Goal: Information Seeking & Learning: Check status

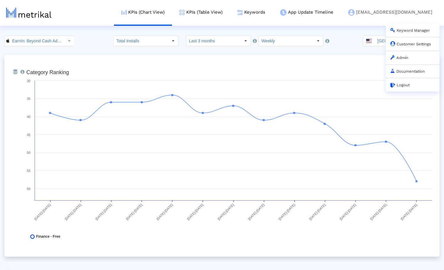
click at [404, 58] on link "Admin" at bounding box center [400, 57] width 18 height 4
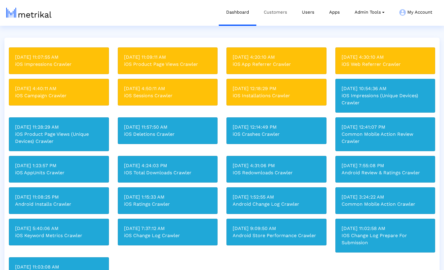
click at [283, 13] on link "Customers" at bounding box center [275, 12] width 38 height 25
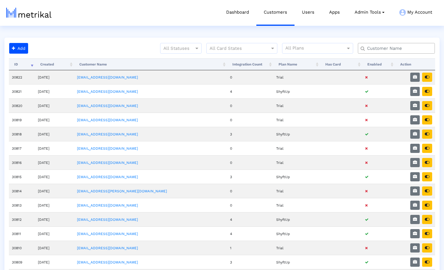
click at [404, 47] on input "text" at bounding box center [398, 48] width 70 height 6
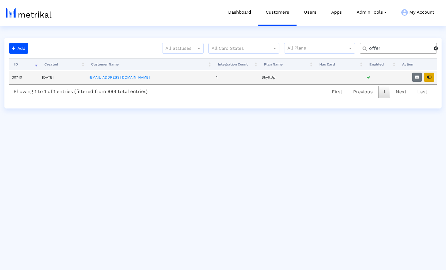
type input "offer"
click at [431, 78] on icon "button" at bounding box center [429, 77] width 5 height 4
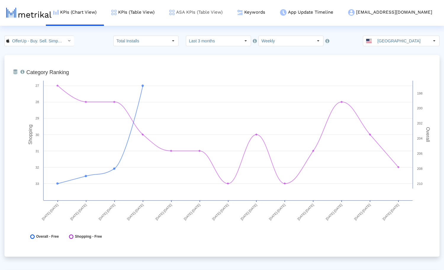
click at [223, 13] on link "ASA KPIs (Table View)" at bounding box center [196, 12] width 68 height 25
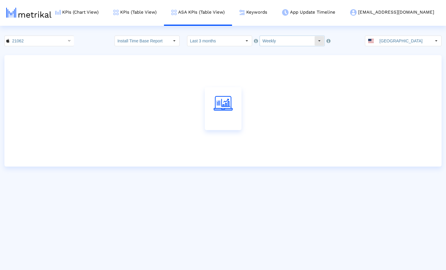
click at [276, 42] on input "Weekly" at bounding box center [287, 41] width 54 height 10
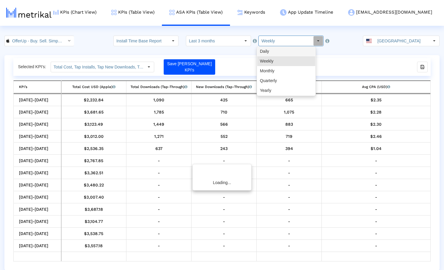
click at [278, 52] on div "Daily" at bounding box center [286, 51] width 58 height 10
type input "Daily"
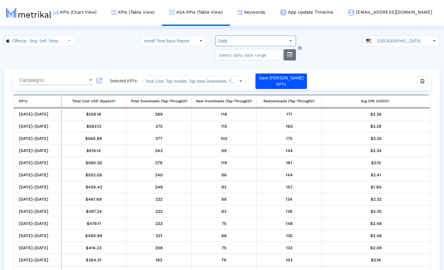
click at [288, 57] on button "button" at bounding box center [290, 54] width 12 height 11
select select "10"
select select "2025"
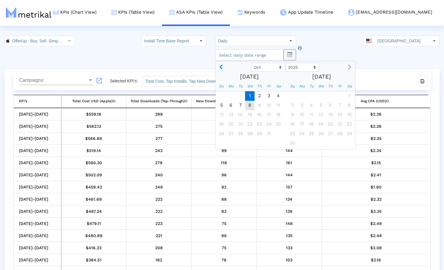
click at [248, 94] on span "1" at bounding box center [249, 95] width 9 height 9
click at [245, 107] on span "8" at bounding box center [249, 105] width 9 height 9
type input "[DATE]"
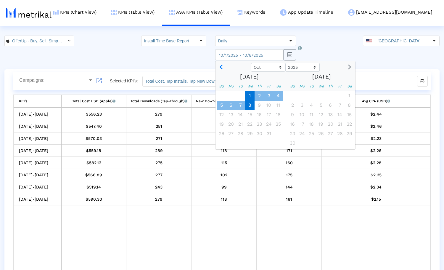
click at [318, 50] on div "OfferUp - Buy. Sell. Simple. < 468996152 > Install Time Base Report Select how …" at bounding box center [222, 48] width 444 height 25
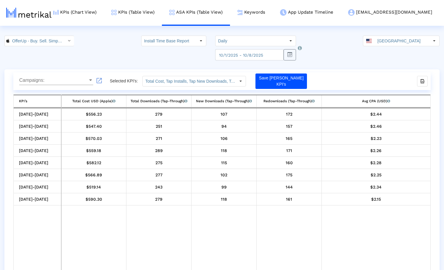
click at [77, 78] on span "Campaigns:" at bounding box center [53, 80] width 69 height 5
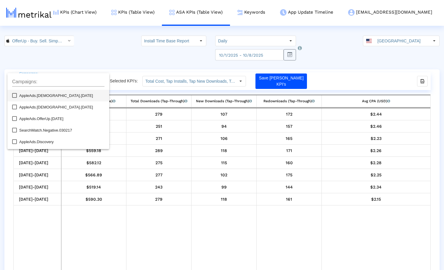
click at [88, 58] on div at bounding box center [222, 135] width 444 height 270
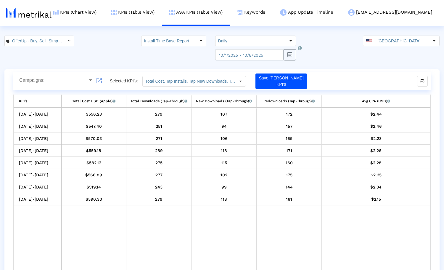
click at [75, 80] on span "Campaigns:" at bounding box center [53, 80] width 69 height 5
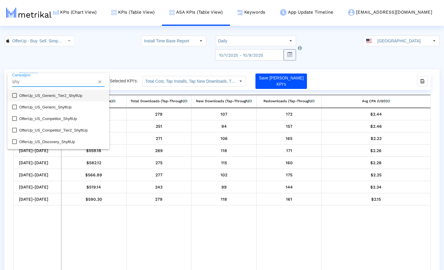
type input "shy"
click at [13, 94] on mat-pseudo-checkbox at bounding box center [14, 95] width 5 height 5
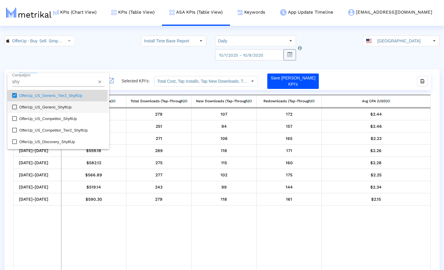
click at [15, 104] on mat-option "OfferUp_US_Generic_ShyftUp" at bounding box center [58, 107] width 102 height 12
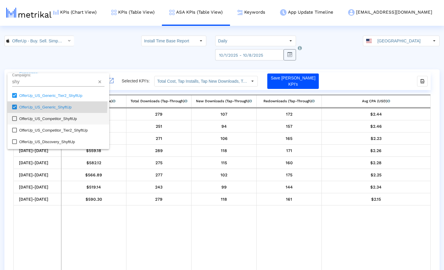
click at [16, 117] on mat-pseudo-checkbox at bounding box center [14, 118] width 5 height 5
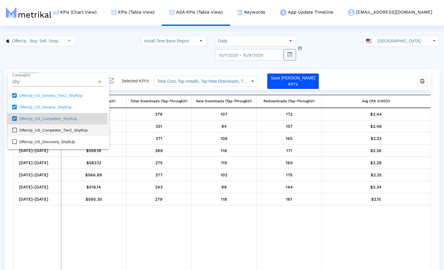
click at [16, 128] on mat-pseudo-checkbox at bounding box center [14, 130] width 5 height 5
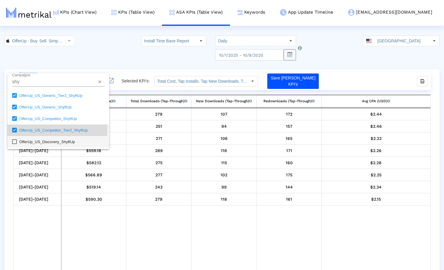
click at [17, 141] on mat-pseudo-checkbox at bounding box center [14, 141] width 5 height 5
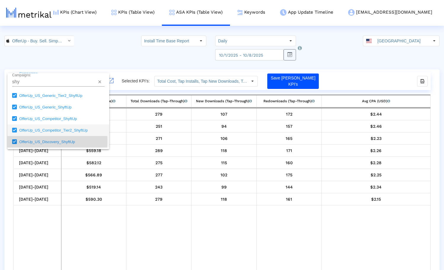
scroll to position [10, 0]
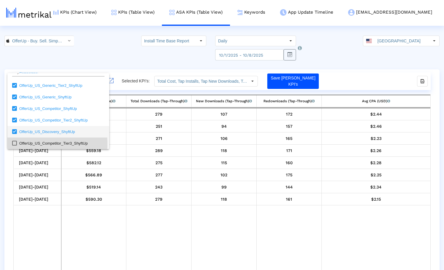
click at [15, 144] on mat-pseudo-checkbox at bounding box center [14, 143] width 5 height 5
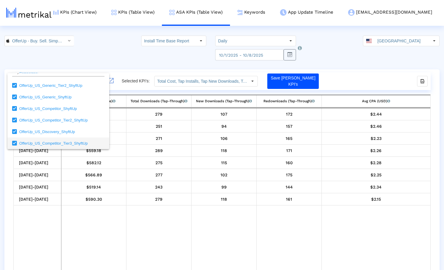
click at [112, 223] on div at bounding box center [222, 135] width 444 height 270
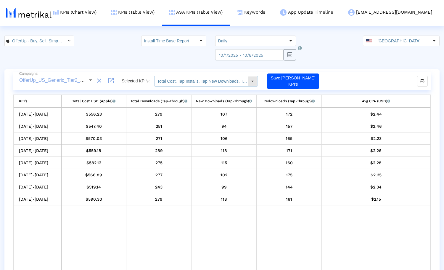
click at [240, 83] on input "Total Cost, Tap Installs, Tap New Downloads, Tap Redownloads, Avg CPA (tap-thro…" at bounding box center [201, 81] width 93 height 10
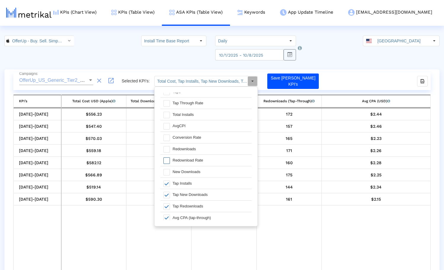
scroll to position [46, 0]
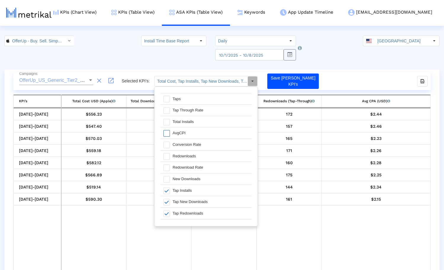
click at [168, 132] on span at bounding box center [166, 133] width 7 height 7
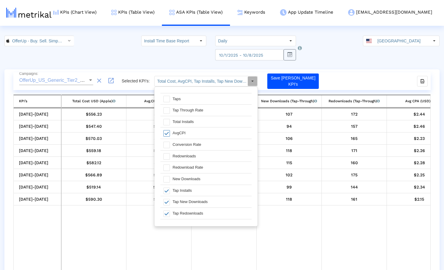
click at [321, 224] on td "Data grid" at bounding box center [289, 239] width 65 height 69
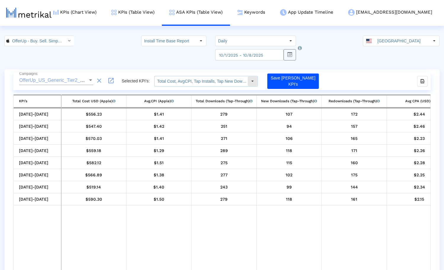
click at [253, 84] on div "Select" at bounding box center [252, 80] width 9 height 9
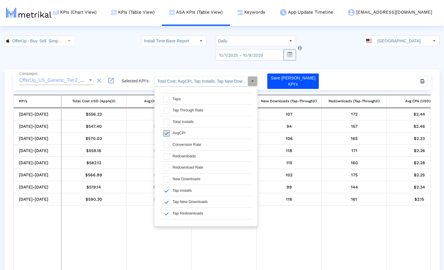
click at [168, 133] on span at bounding box center [166, 133] width 7 height 7
type input "Total Cost, Tap Installs, Tap New Downloads, Tap Redownloads, Avg CPA (tap-thro…"
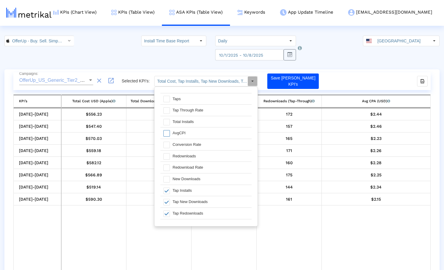
click at [325, 238] on td "Data grid" at bounding box center [376, 240] width 109 height 71
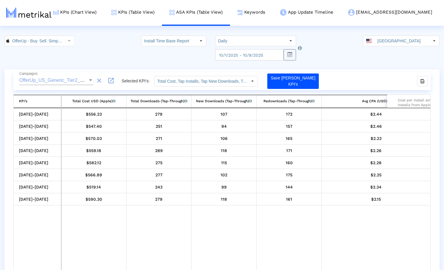
drag, startPoint x: 362, startPoint y: 100, endPoint x: 389, endPoint y: 100, distance: 27.0
click at [389, 100] on div "Avg CPA (USD) Cost per install amount for tap installs from Apple Search Ads" at bounding box center [376, 101] width 28 height 8
click at [321, 226] on td "Data grid" at bounding box center [289, 240] width 65 height 71
